Goal: Transaction & Acquisition: Purchase product/service

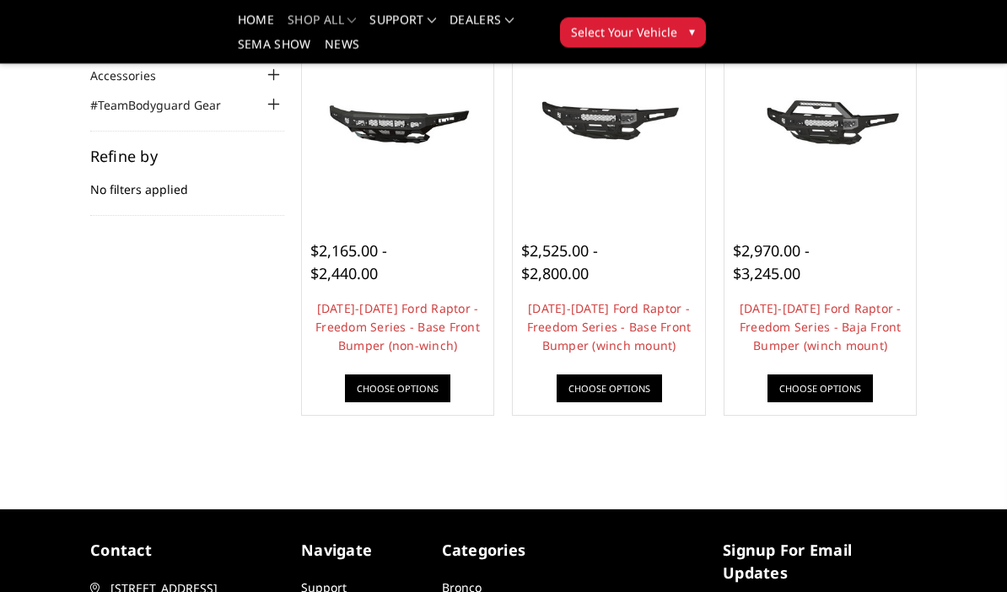
scroll to position [215, 0]
click at [858, 330] on link "[DATE]-[DATE] Ford Raptor - Freedom Series - Baja Front Bumper (winch mount)" at bounding box center [820, 326] width 162 height 53
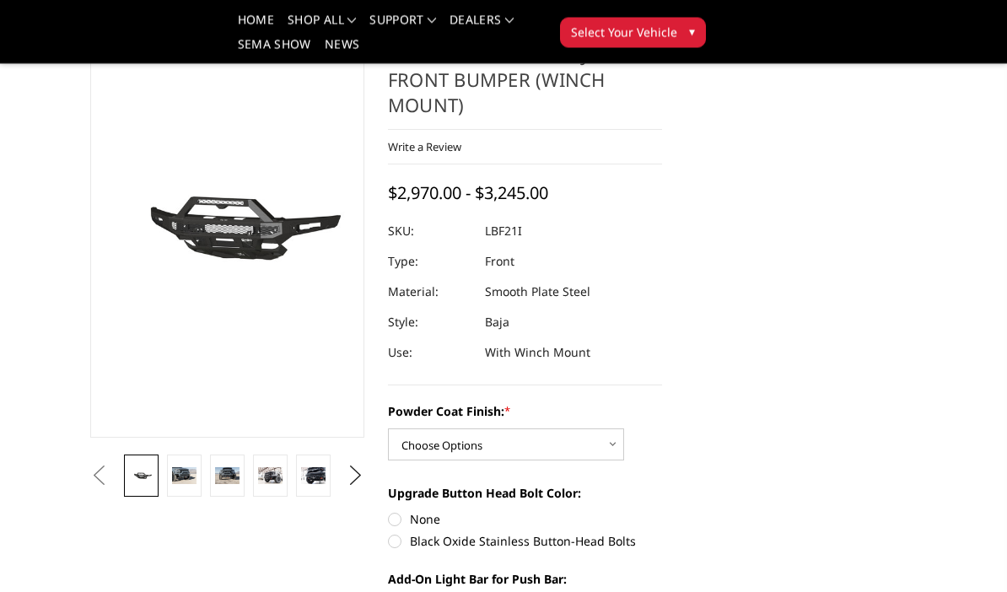
scroll to position [102, 0]
click at [593, 445] on select "Choose Options Bare Metal Texture Black Powder Coat" at bounding box center [506, 444] width 236 height 32
select select "2766"
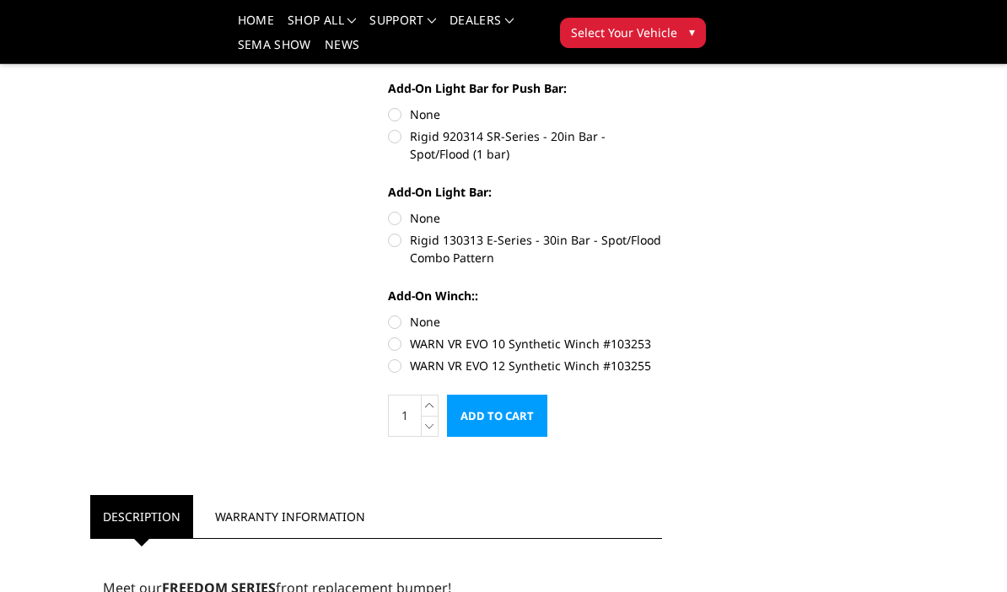
scroll to position [583, 0]
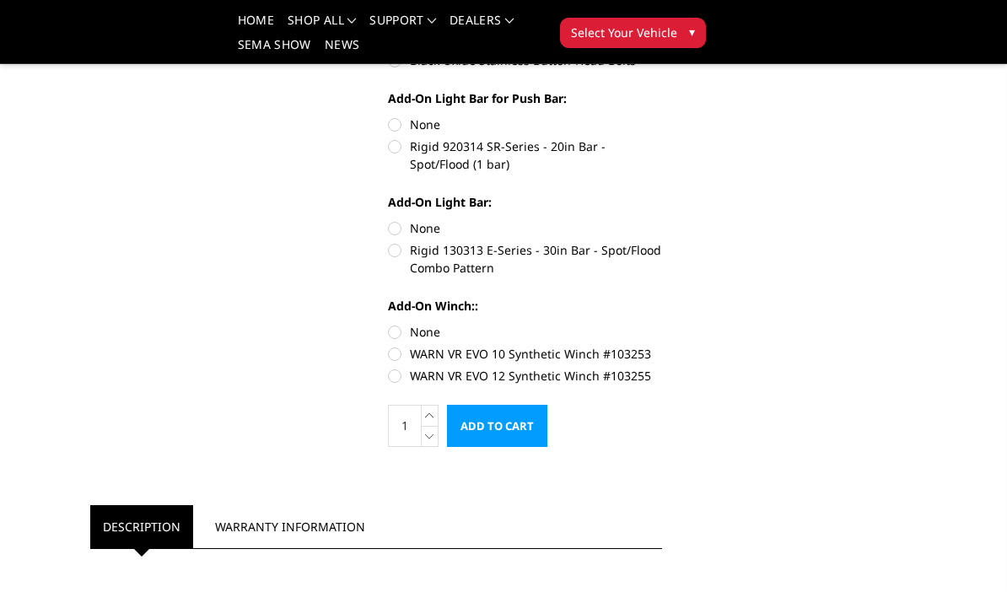
click at [394, 376] on label "WARN VR EVO 12 Synthetic Winch #103255" at bounding box center [525, 376] width 274 height 18
click at [662, 346] on input "WARN VR EVO 12 Synthetic Winch #103255" at bounding box center [662, 345] width 1 height 1
radio input "true"
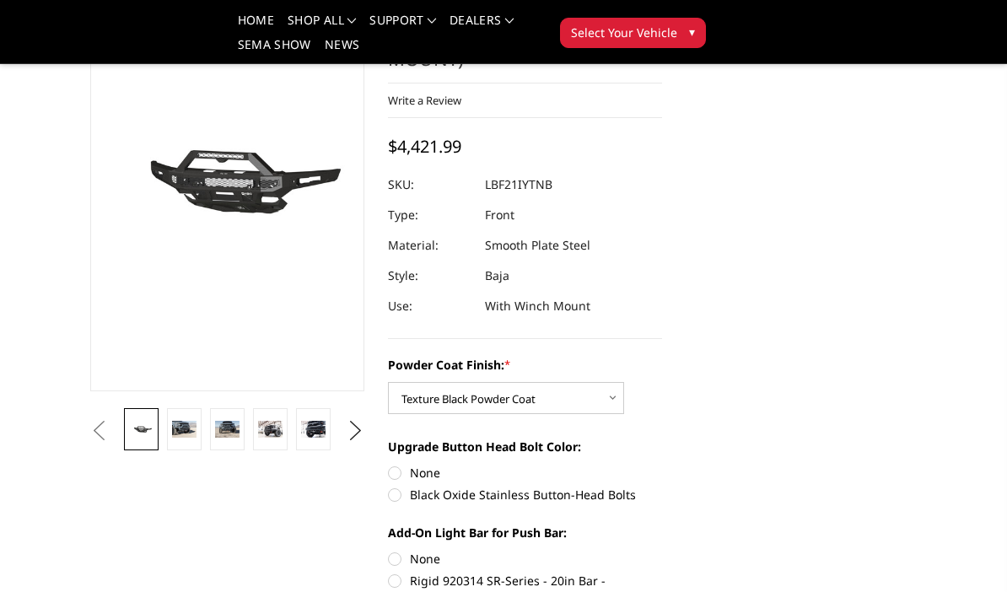
scroll to position [144, 0]
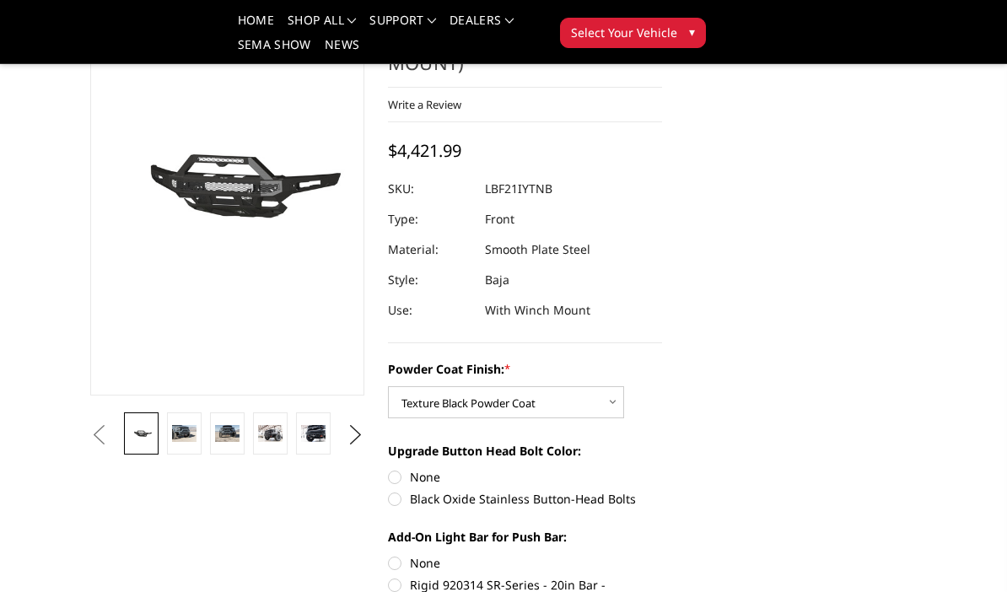
click at [217, 446] on link at bounding box center [227, 433] width 35 height 42
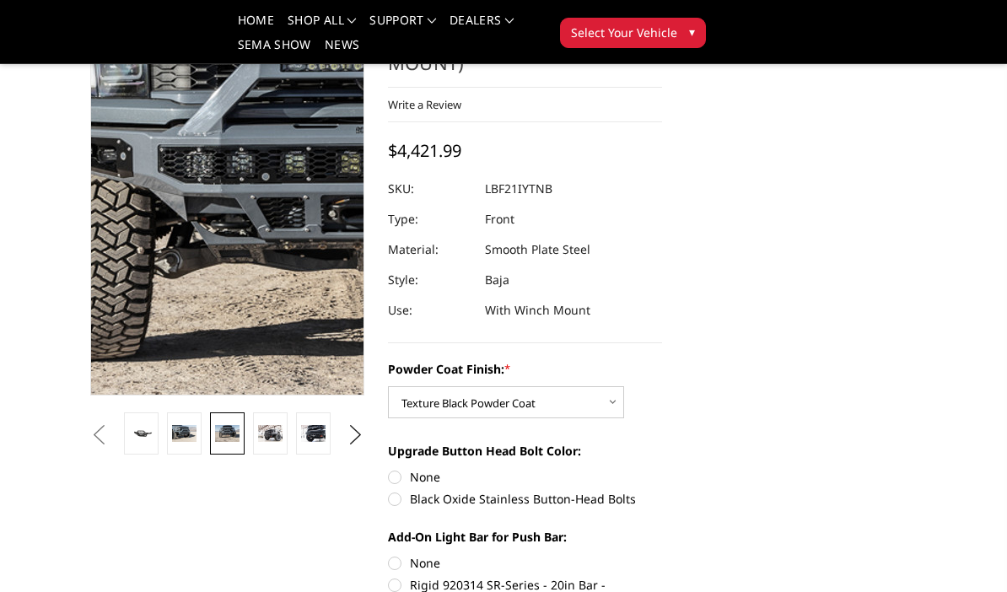
click at [175, 180] on img at bounding box center [382, 189] width 1079 height 720
